Goal: Transaction & Acquisition: Purchase product/service

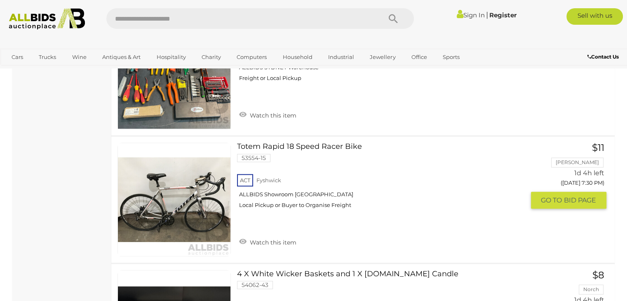
scroll to position [4026, 0]
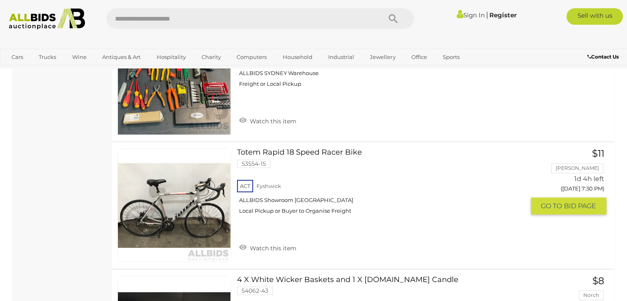
click at [567, 202] on span "BID PAGE" at bounding box center [580, 206] width 32 height 9
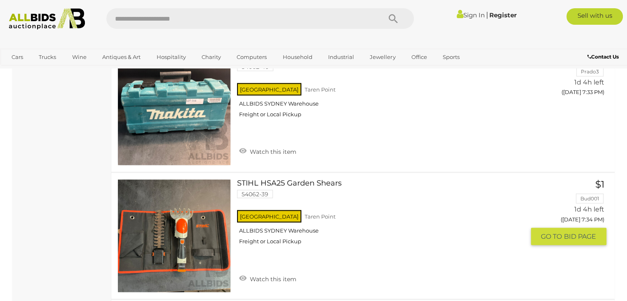
scroll to position [4644, 0]
